Goal: Task Accomplishment & Management: Complete application form

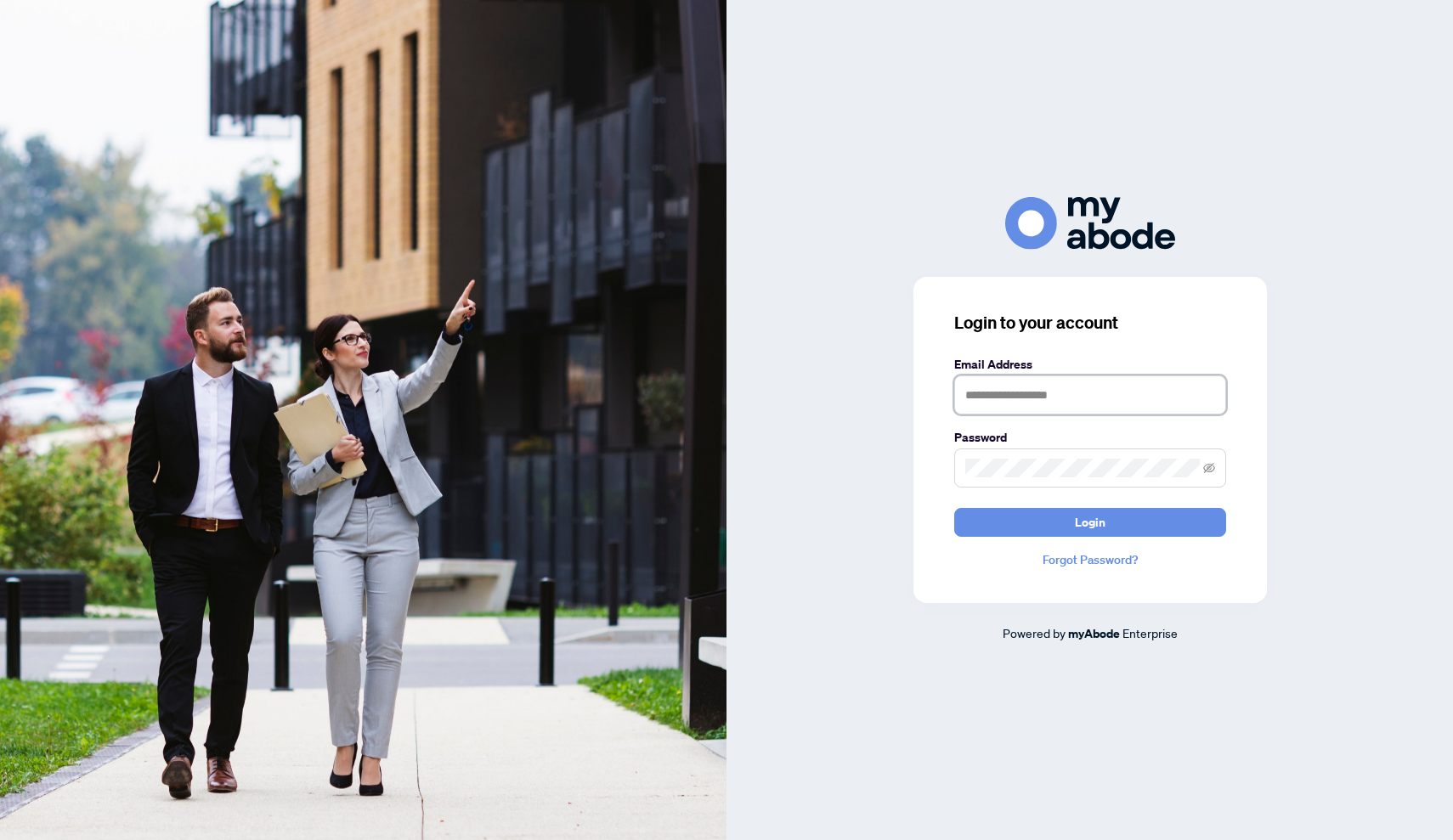
type input "**********"
click at [1089, 522] on button "Login" at bounding box center [1089, 522] width 272 height 29
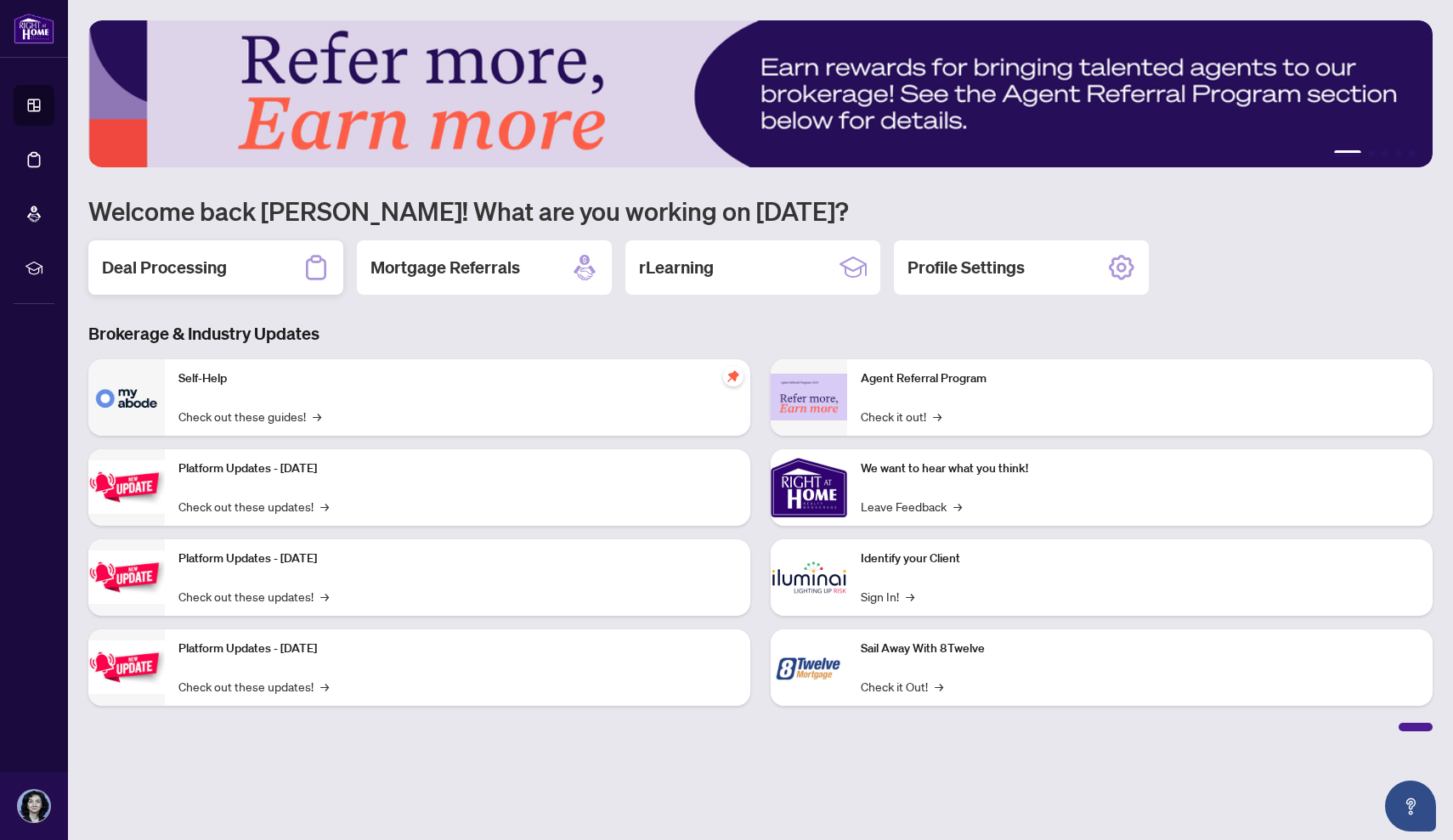
click at [240, 265] on div "Deal Processing" at bounding box center [216, 267] width 255 height 55
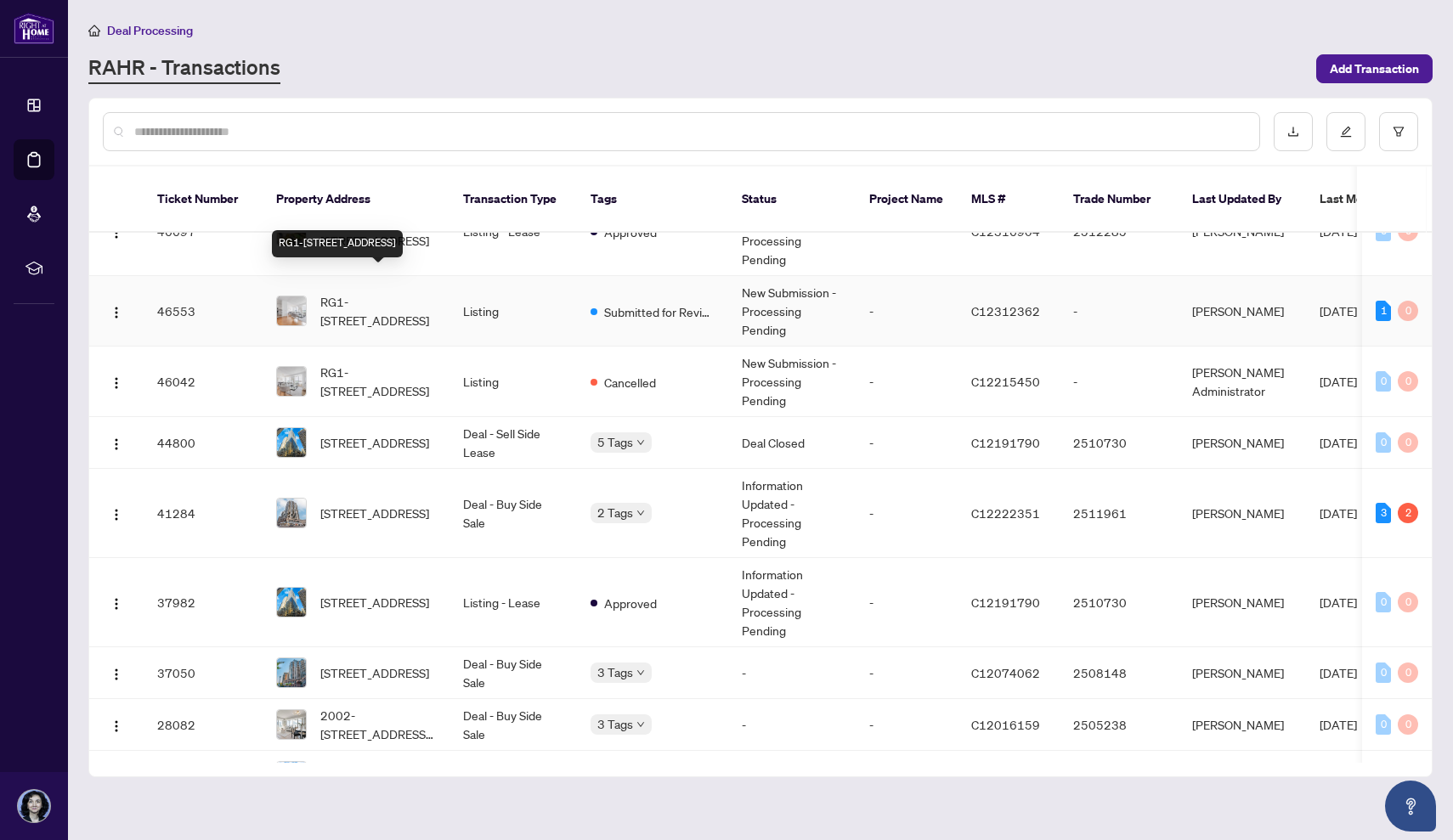
scroll to position [141, 0]
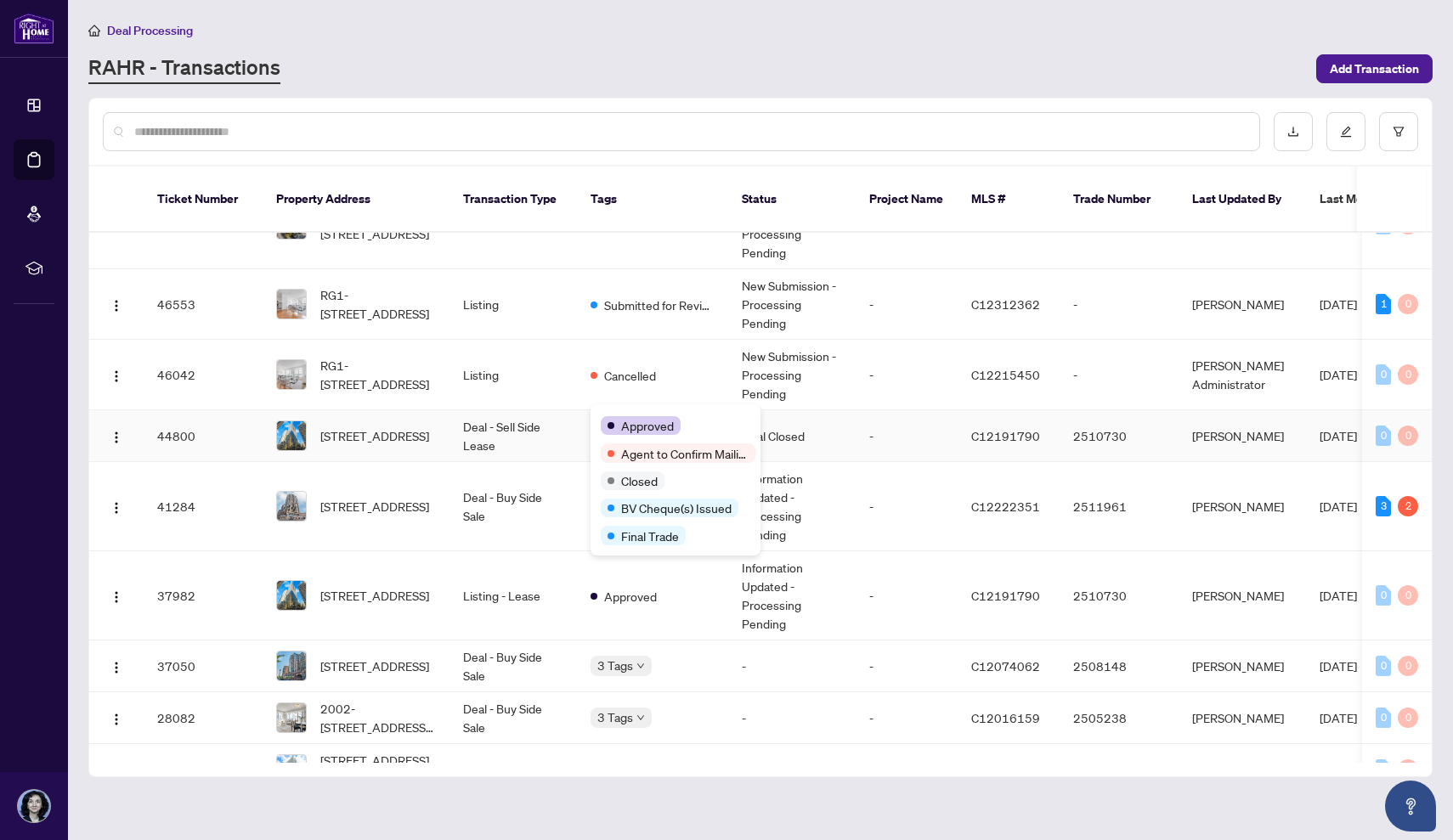
click at [621, 410] on div "Approved Agent to Confirm Mailing Policy Closed BV Cheque(s) Issued Final Trade" at bounding box center [675, 480] width 170 height 151
click at [626, 411] on div "Approved Agent to Confirm Mailing Policy Closed BV Cheque(s) Issued Final Trade" at bounding box center [675, 480] width 170 height 151
click at [655, 422] on div "Agent to Confirm Mailing Policy" at bounding box center [678, 419] width 157 height 27
click at [664, 452] on span "Agent to Confirm Mailing Policy" at bounding box center [685, 454] width 128 height 19
click at [561, 422] on td "Deal - Sell Side Lease" at bounding box center [513, 436] width 128 height 52
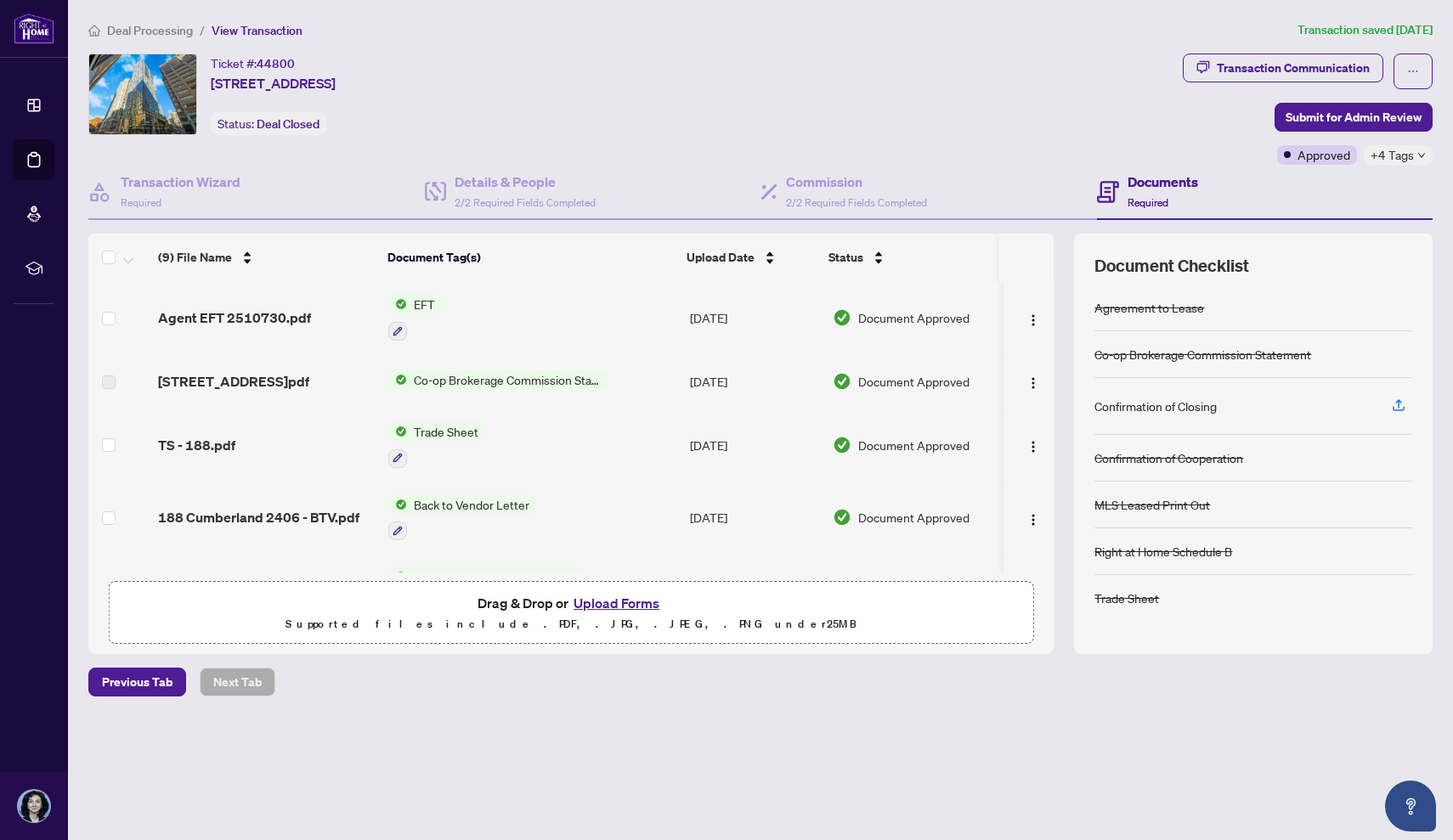
click at [416, 299] on span "EFT" at bounding box center [424, 305] width 35 height 19
click at [356, 380] on span "EFT" at bounding box center [357, 389] width 35 height 19
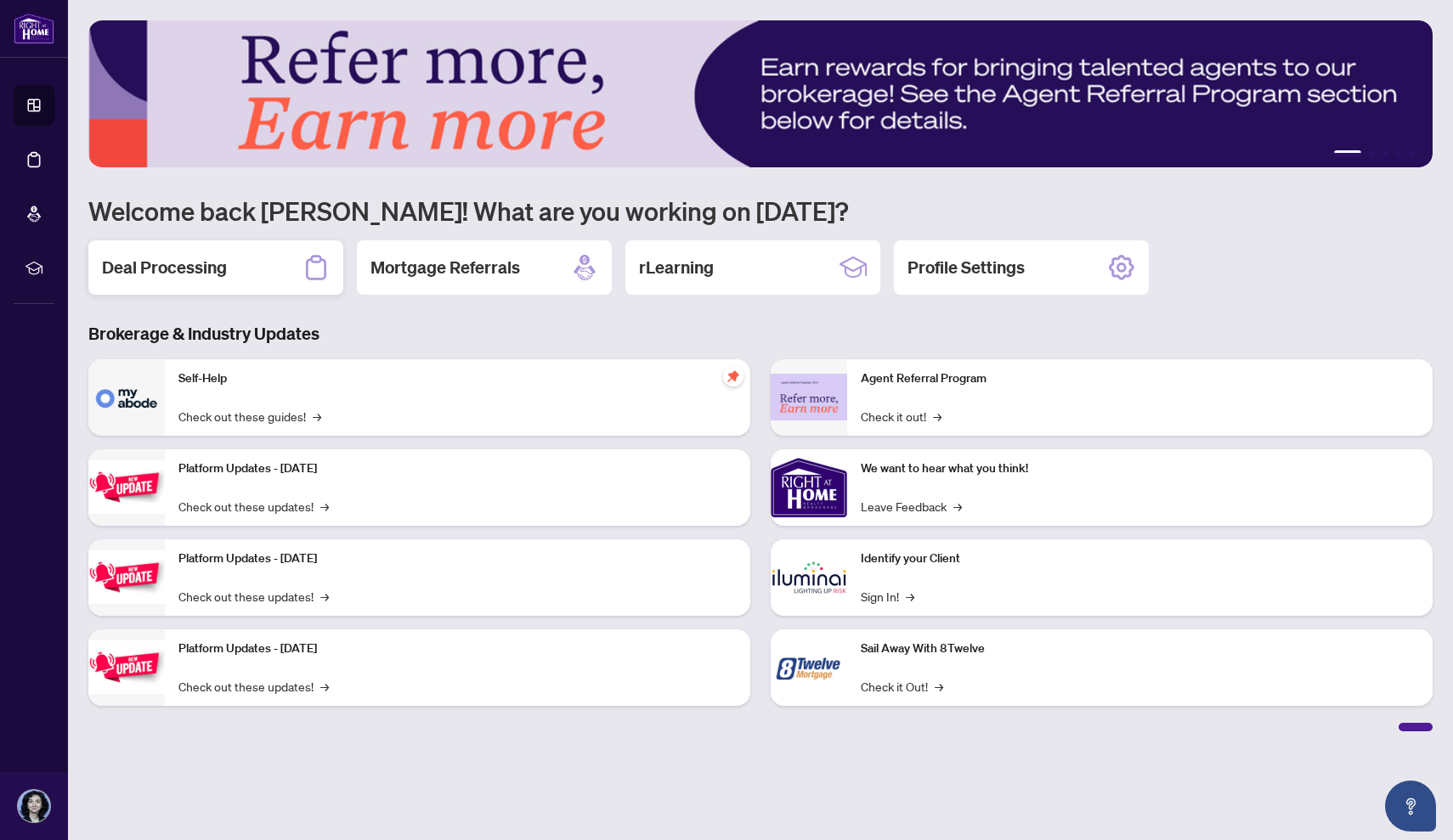
click at [228, 280] on div "Deal Processing" at bounding box center [216, 267] width 255 height 55
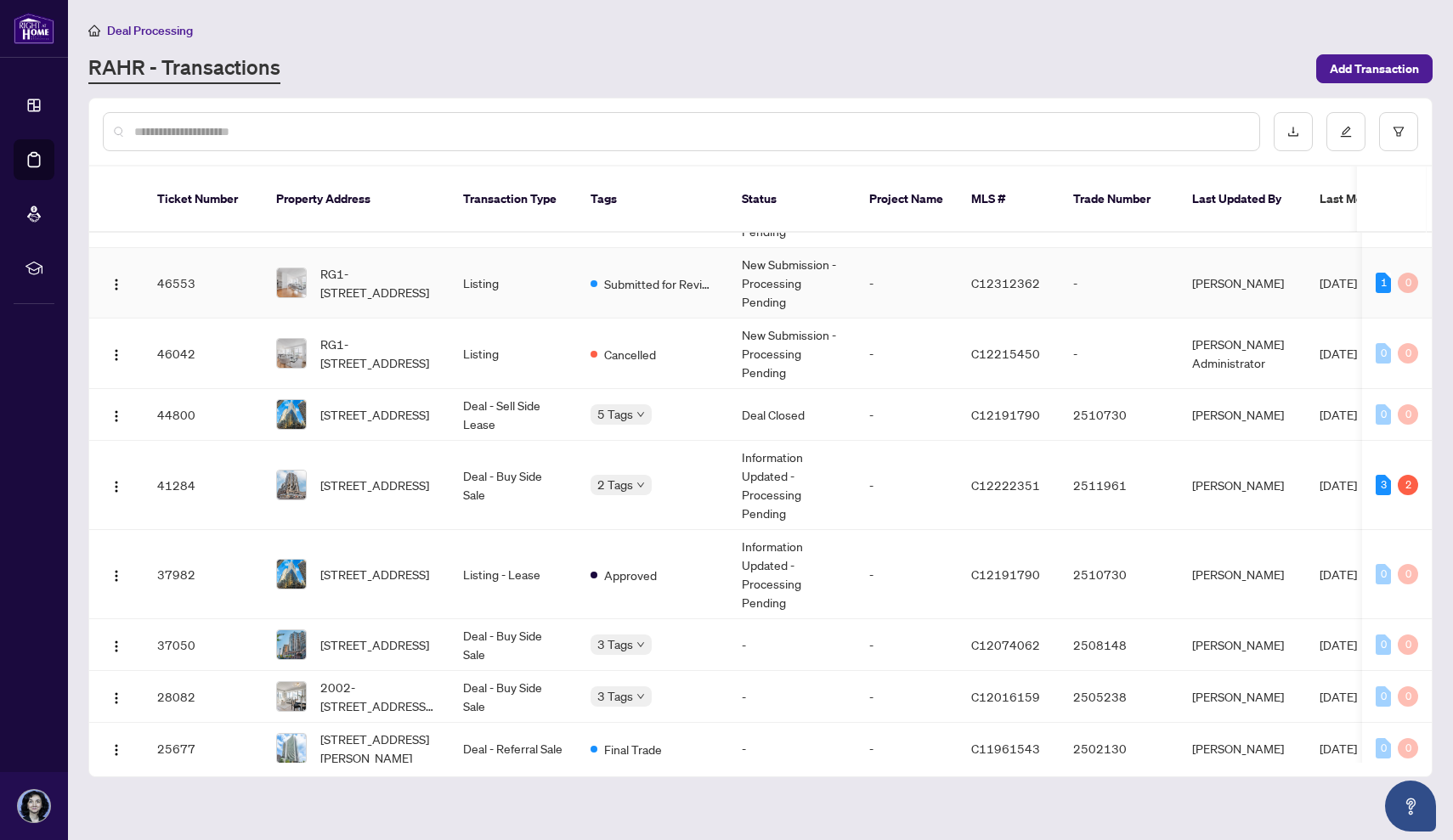
scroll to position [165, 0]
click at [636, 456] on div "Requires Additional Docs Submitted for Review" at bounding box center [675, 486] width 170 height 69
click at [403, 474] on span "2404-5 Northtown Way, Toronto, Ontario M2N 7A1, Canada" at bounding box center [374, 483] width 108 height 19
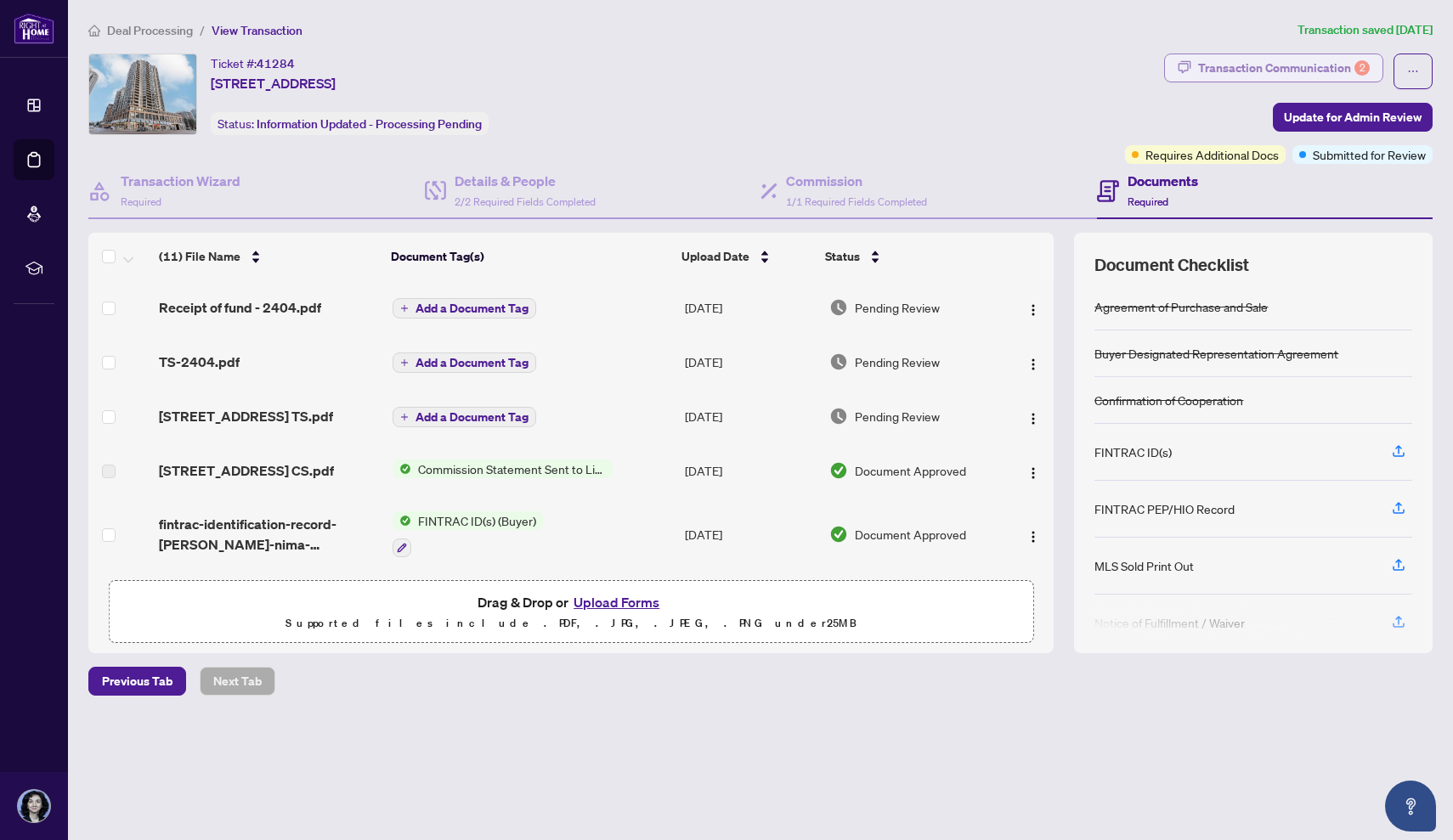
click at [1258, 62] on div "Transaction Communication 2" at bounding box center [1284, 68] width 172 height 27
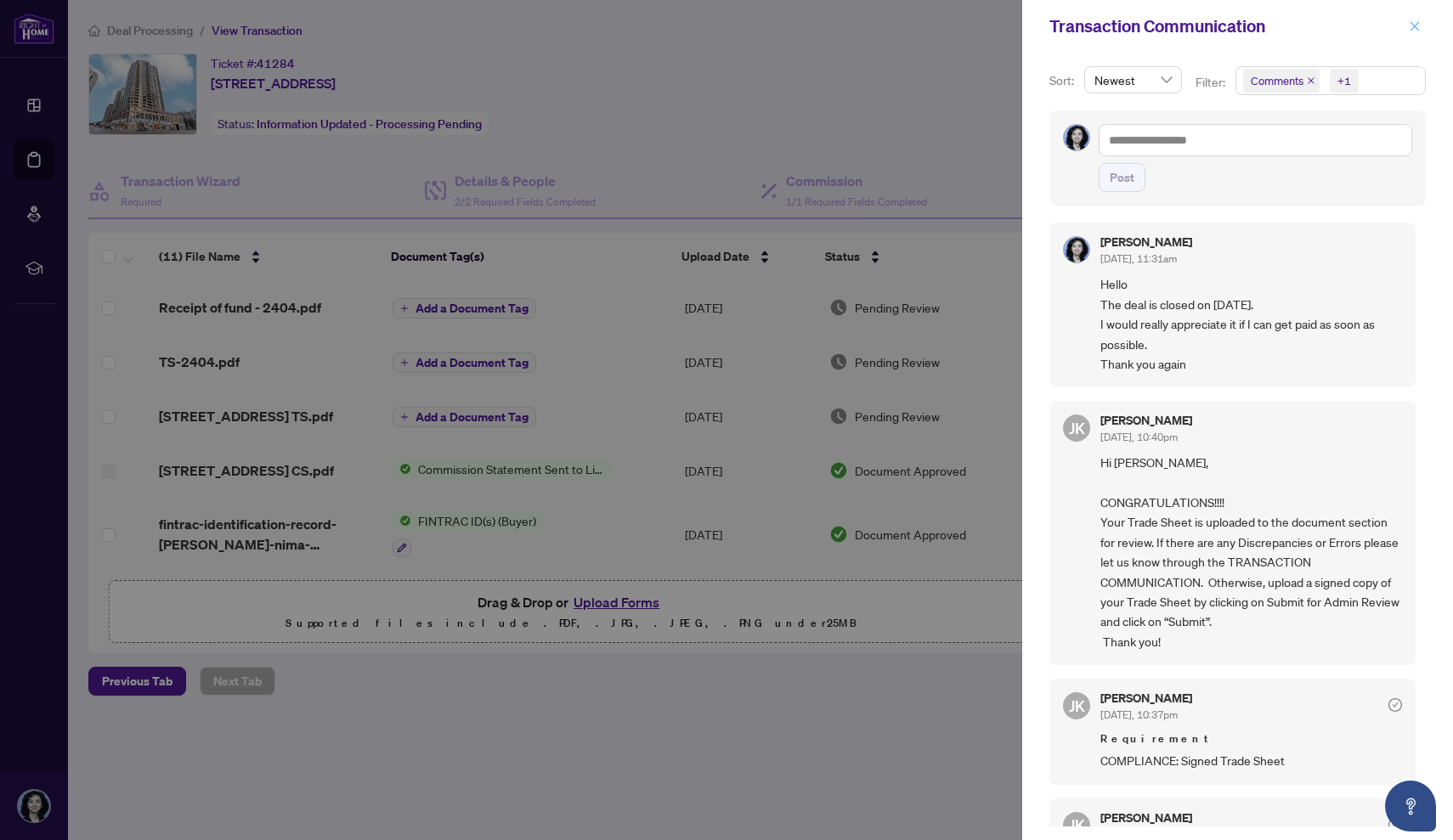
click at [1414, 23] on icon "close" at bounding box center [1415, 26] width 12 height 12
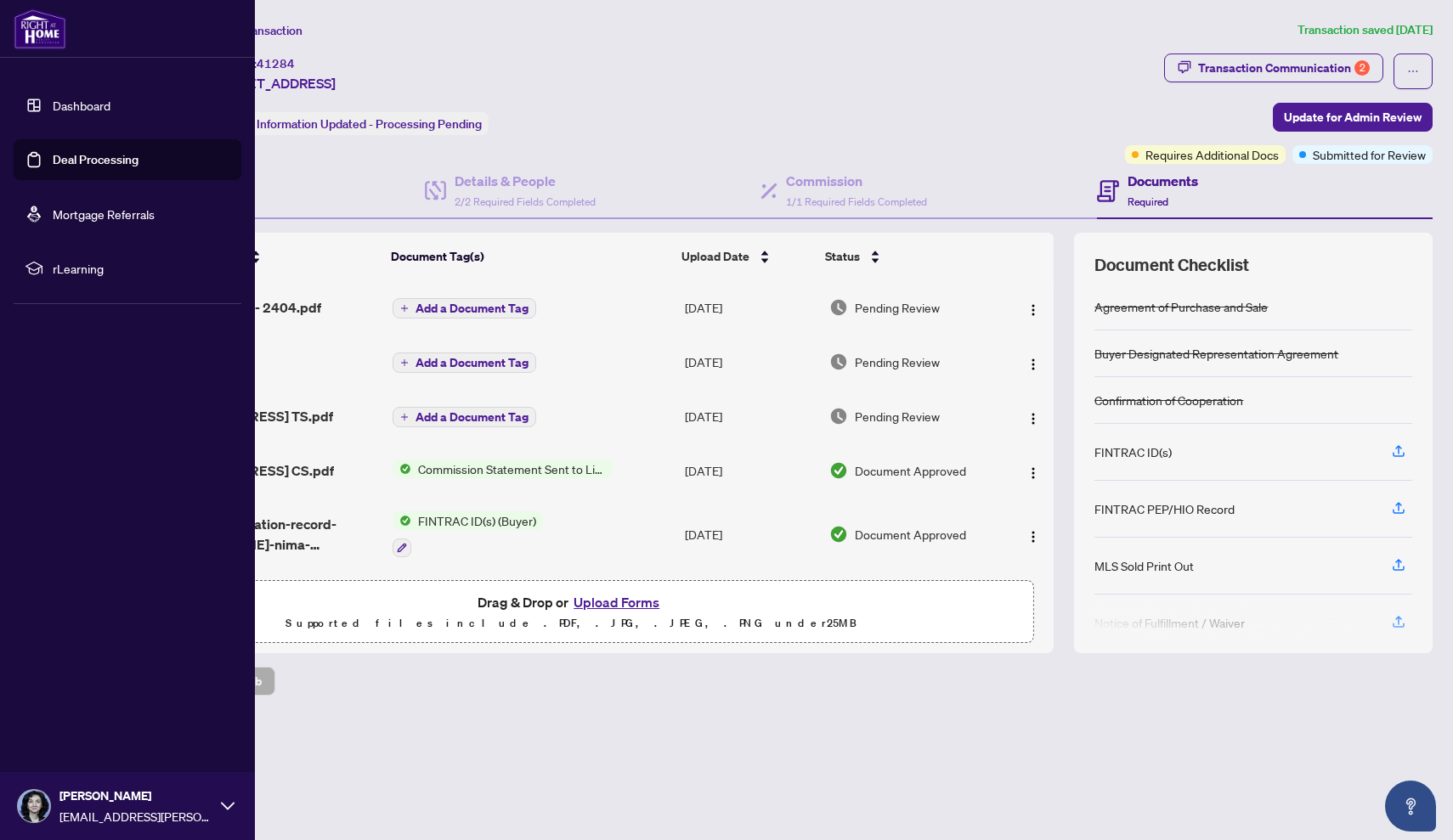
click at [95, 102] on link "Dashboard" at bounding box center [82, 106] width 58 height 16
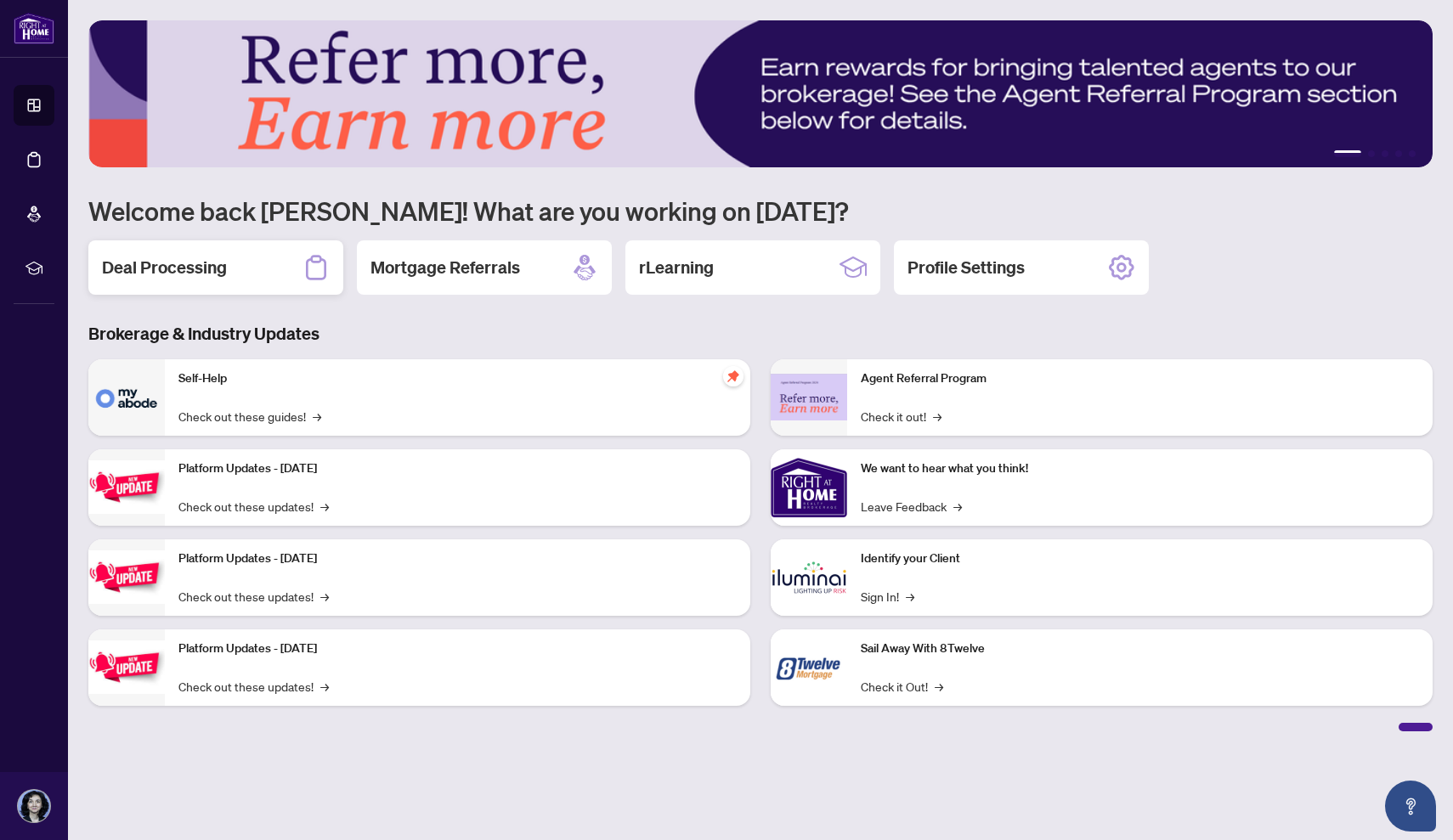
click at [201, 261] on h2 "Deal Processing" at bounding box center [164, 267] width 125 height 23
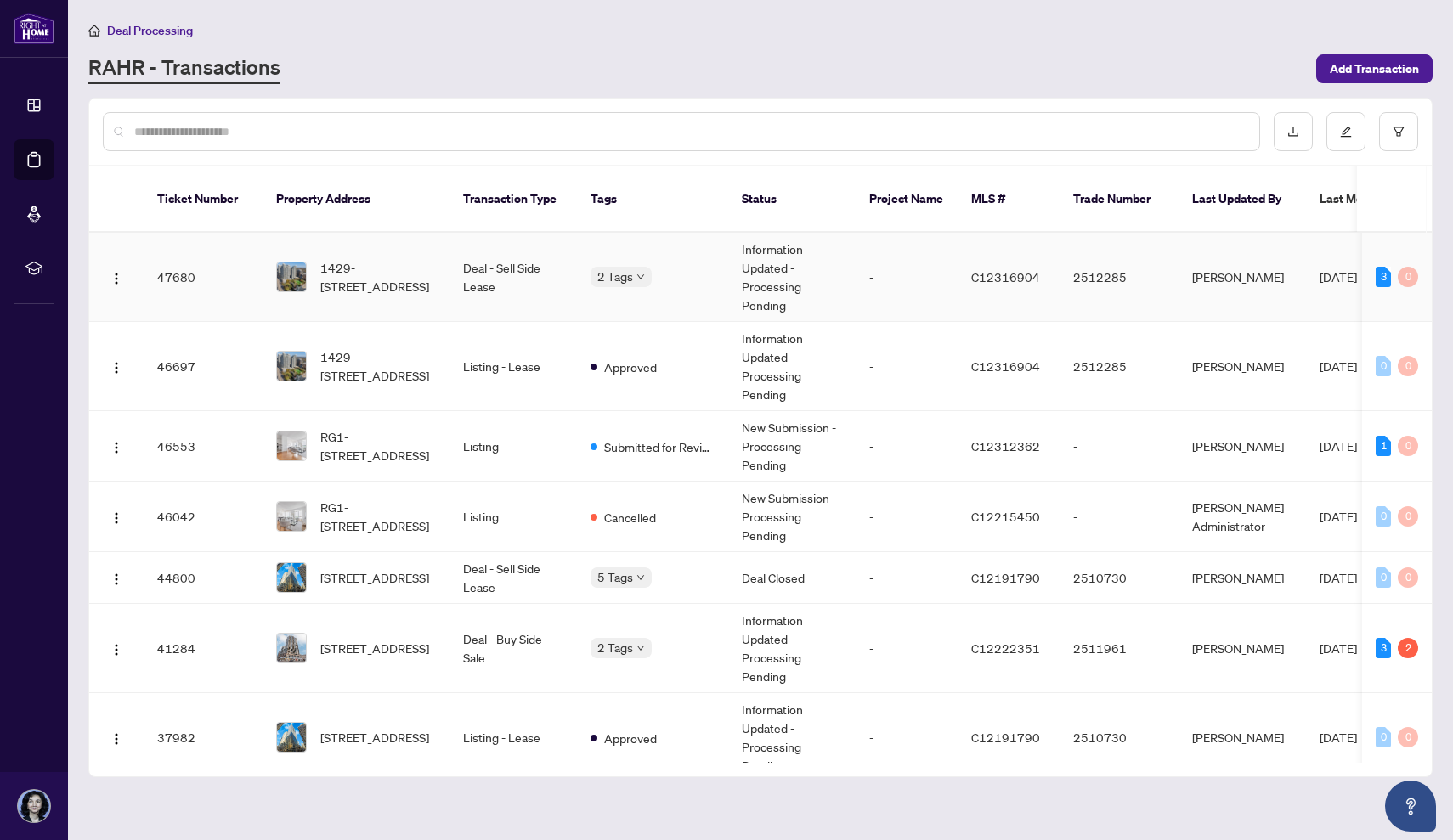
click at [515, 266] on td "Deal - Sell Side Lease" at bounding box center [513, 277] width 128 height 89
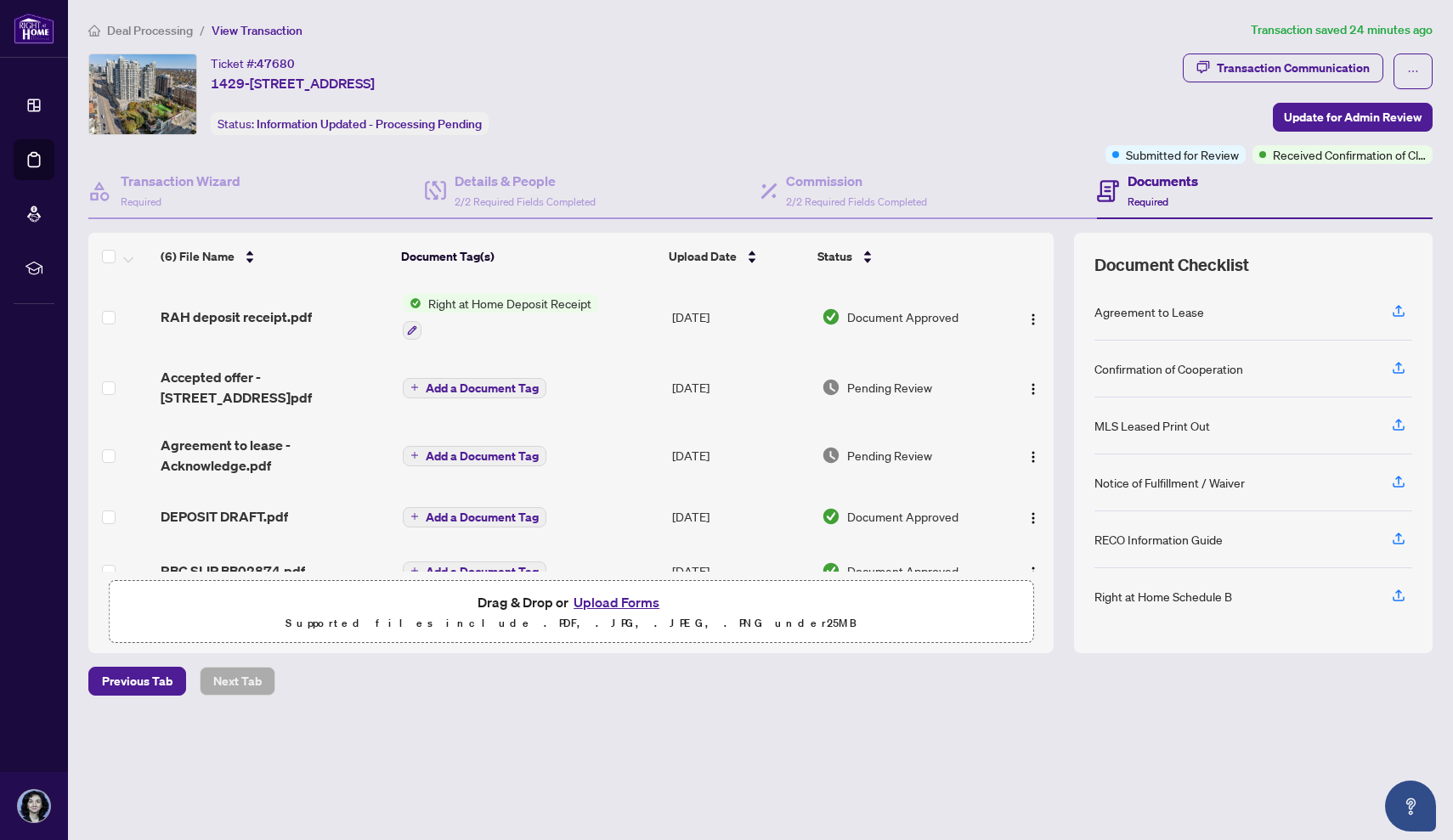
click at [603, 599] on button "Upload Forms" at bounding box center [616, 601] width 96 height 22
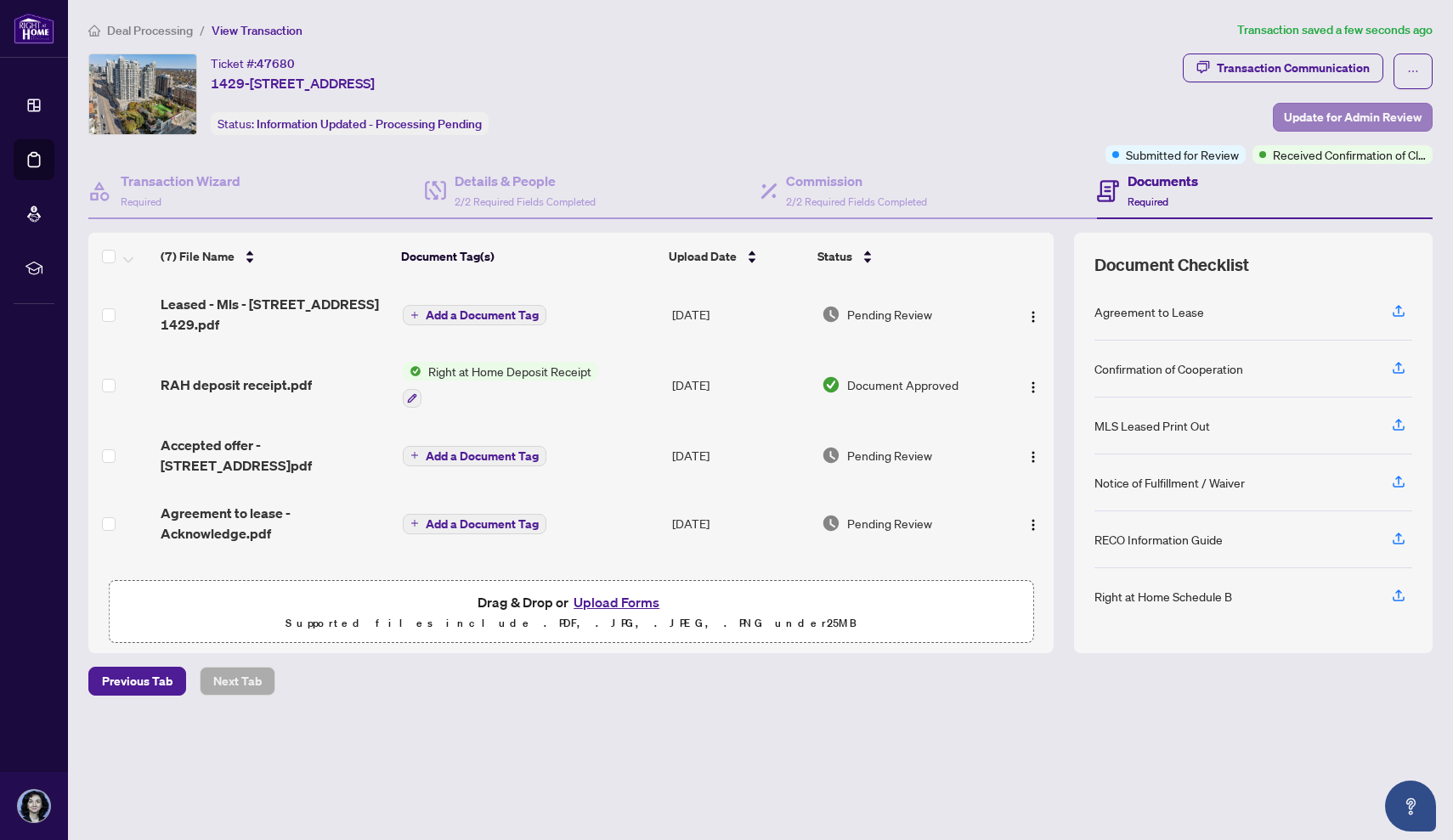
click at [1300, 117] on span "Update for Admin Review" at bounding box center [1352, 116] width 138 height 27
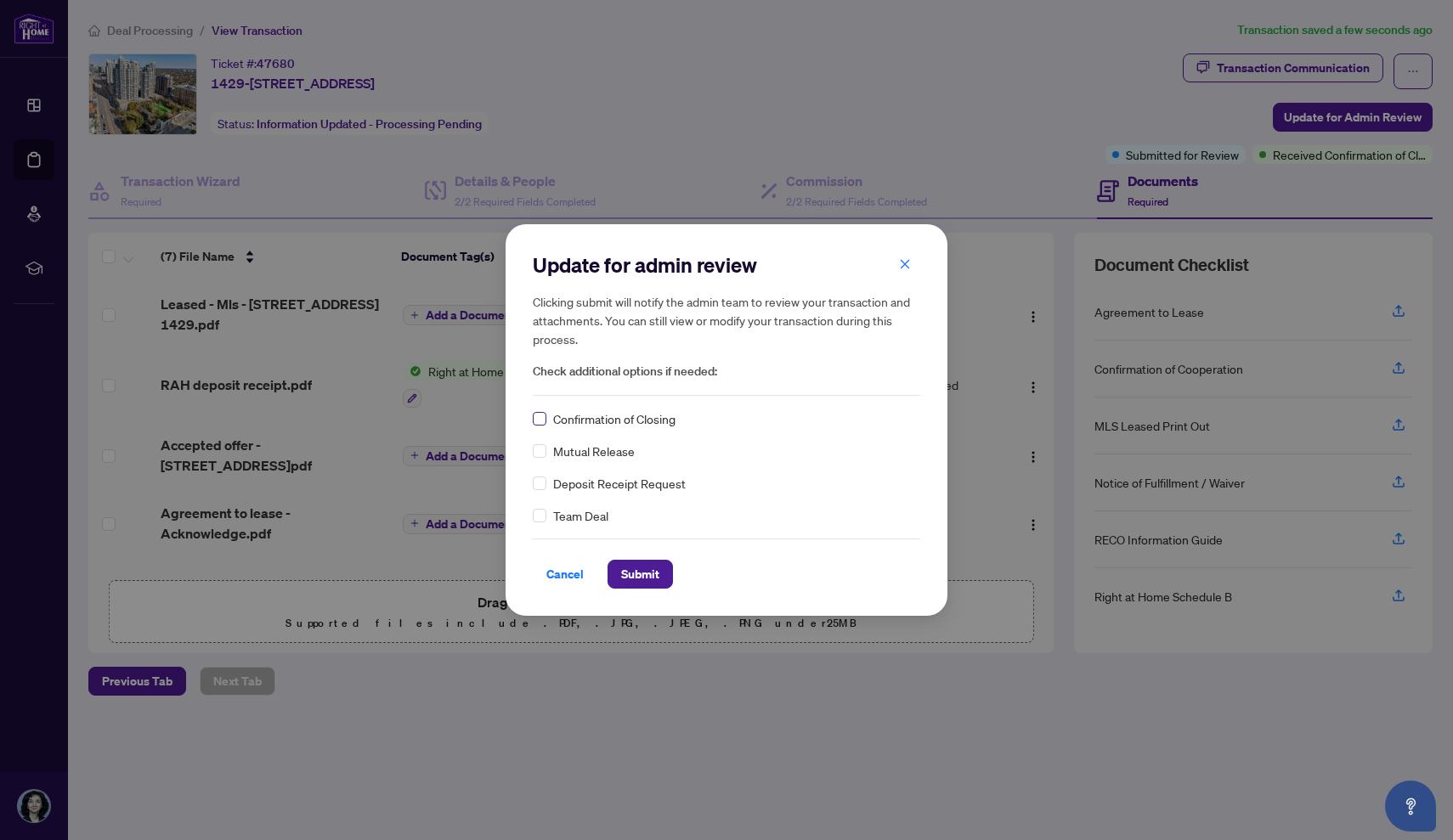
click at [542, 423] on span at bounding box center [540, 419] width 14 height 14
click at [638, 576] on span "Submit" at bounding box center [641, 574] width 38 height 27
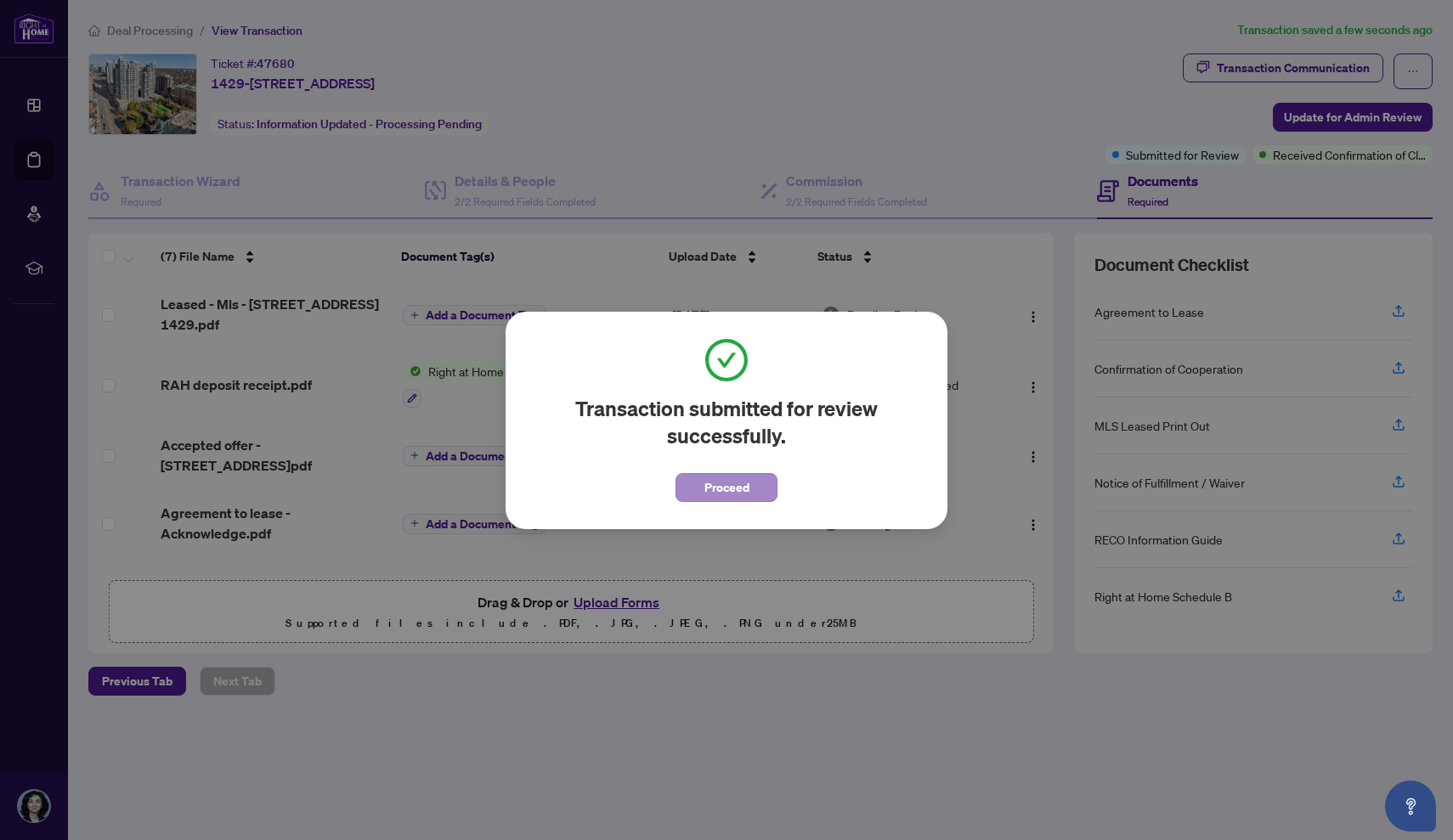
click at [743, 476] on span "Proceed" at bounding box center [726, 487] width 45 height 27
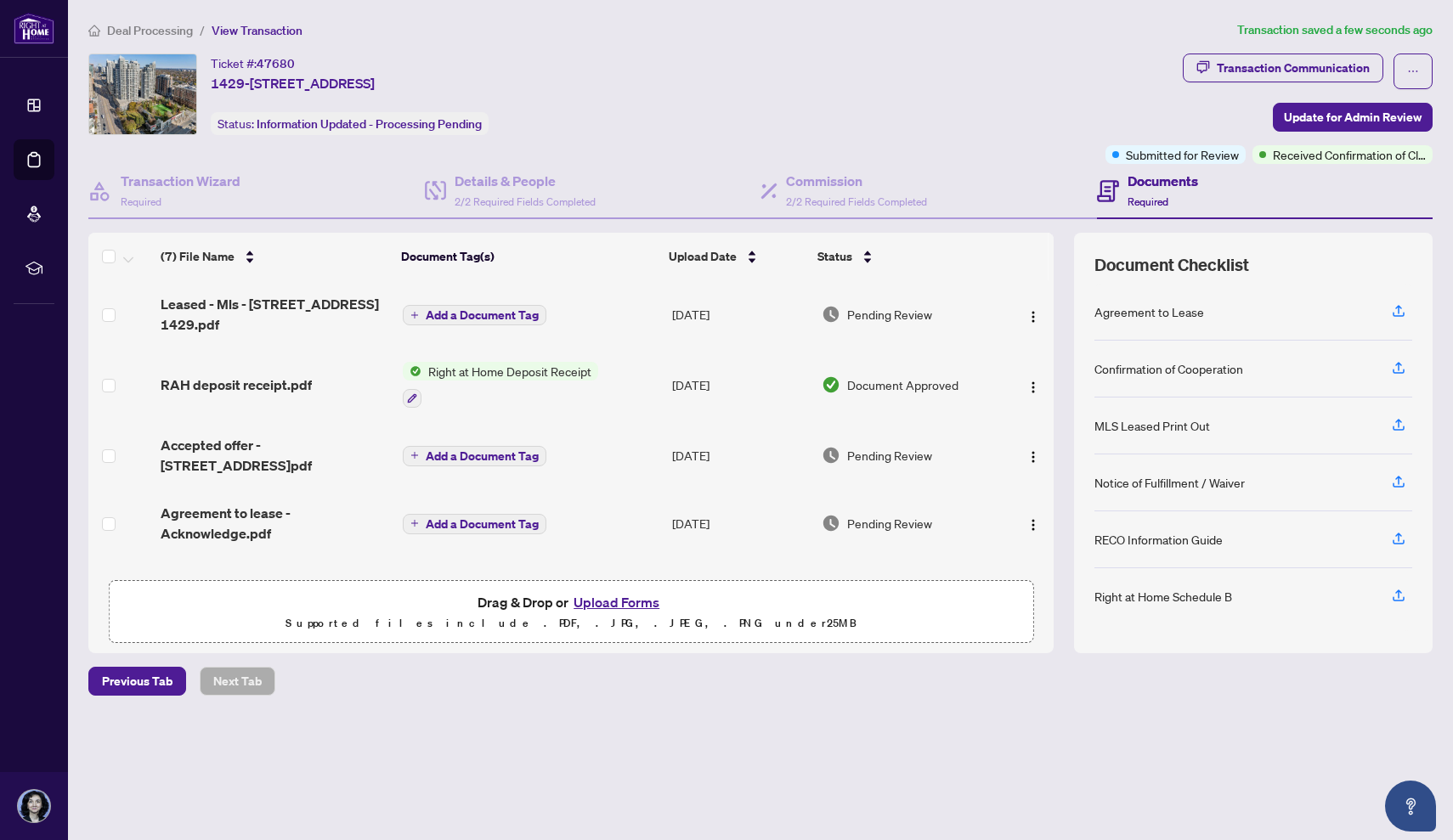
scroll to position [9, 0]
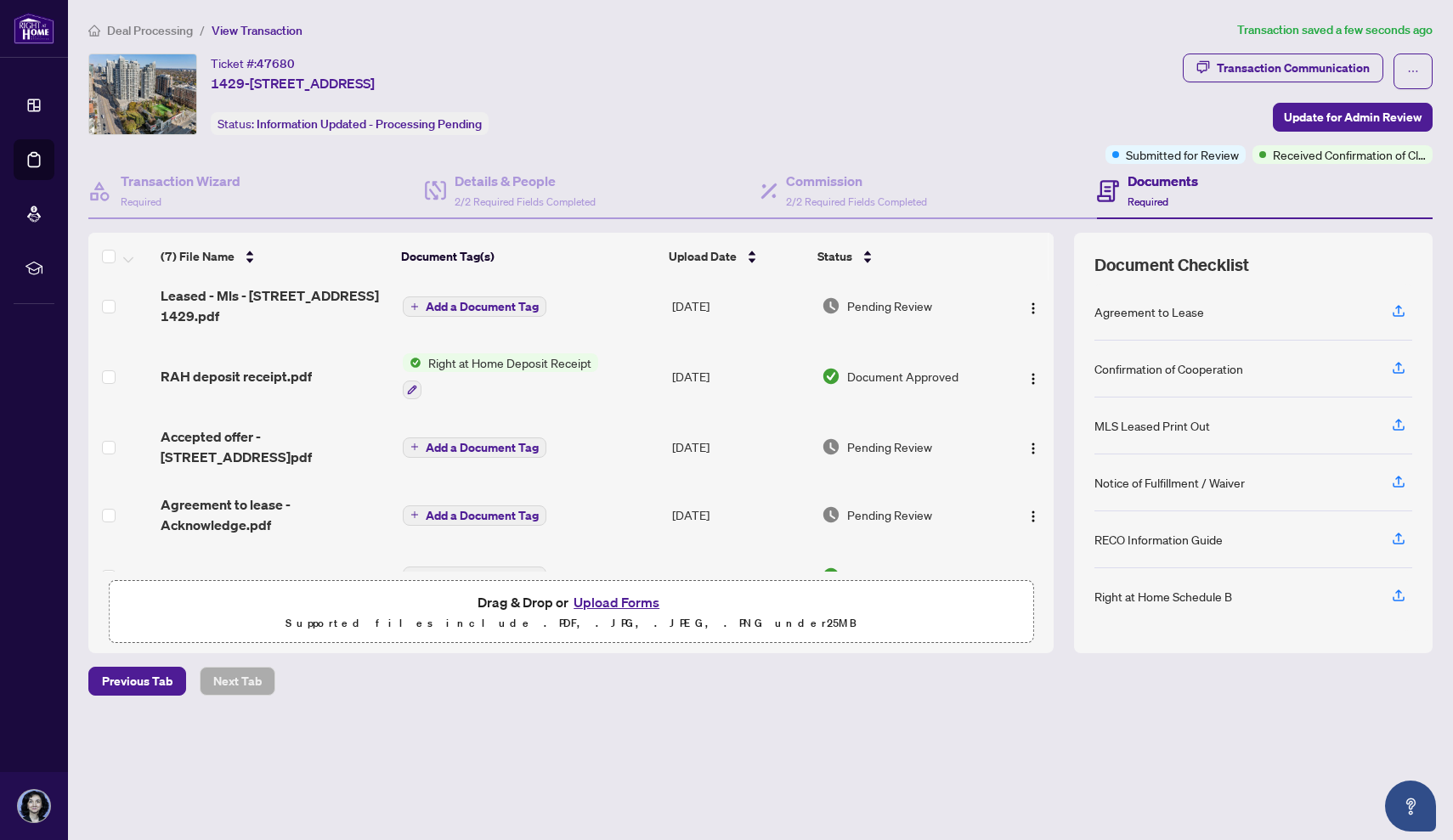
click at [566, 20] on main "Deal Processing / View Transaction Transaction saved a few seconds ago Ticket #…" at bounding box center [760, 420] width 1385 height 840
